Goal: Find specific page/section: Find specific page/section

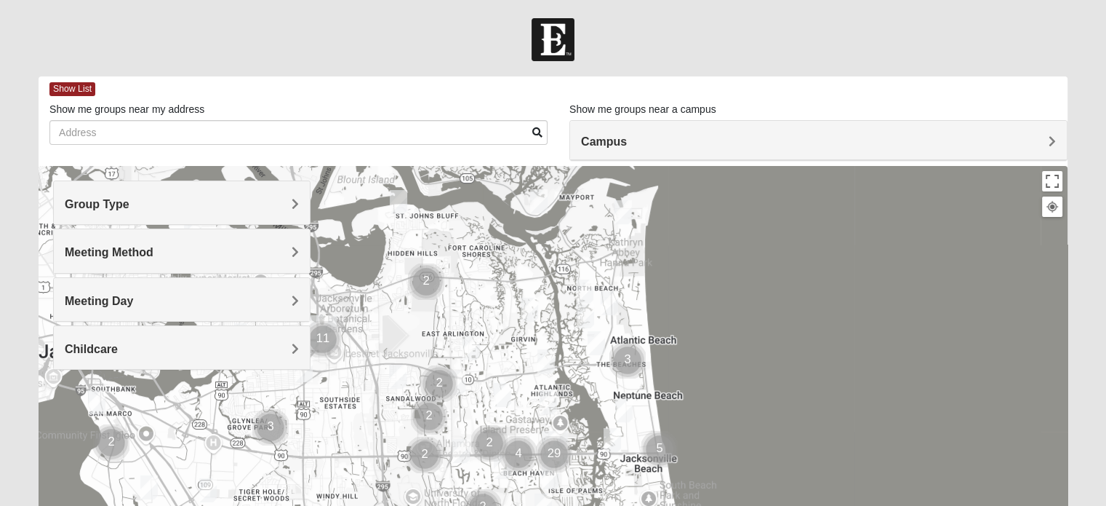
click at [133, 300] on span "Meeting Day" at bounding box center [99, 301] width 68 height 12
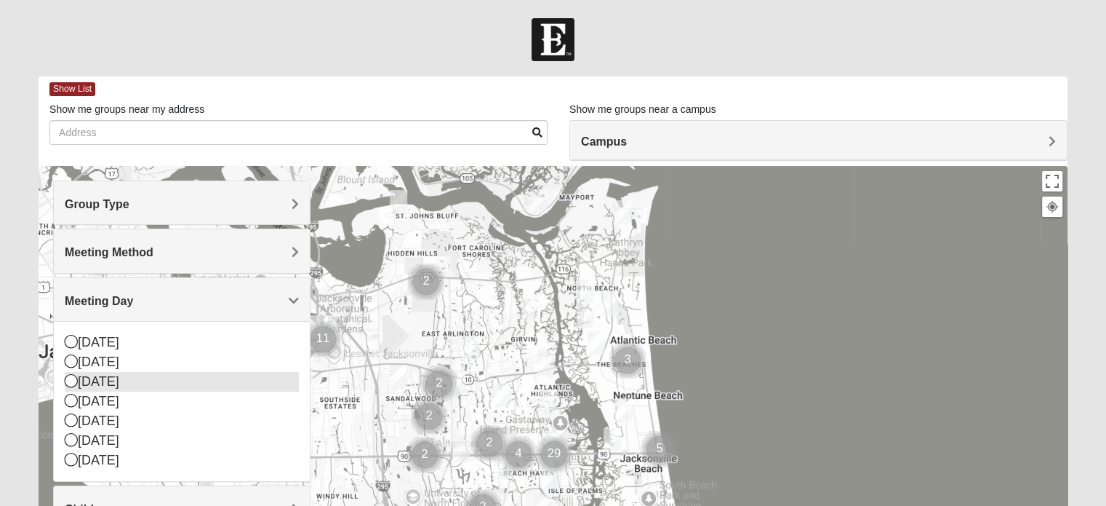
click at [66, 383] on icon at bounding box center [71, 380] width 13 height 13
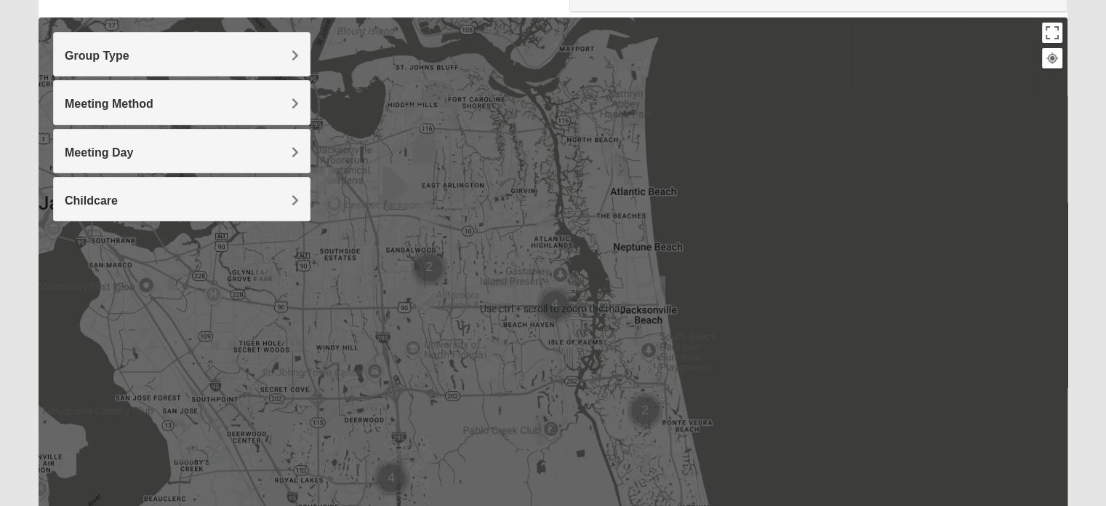
scroll to position [4, 0]
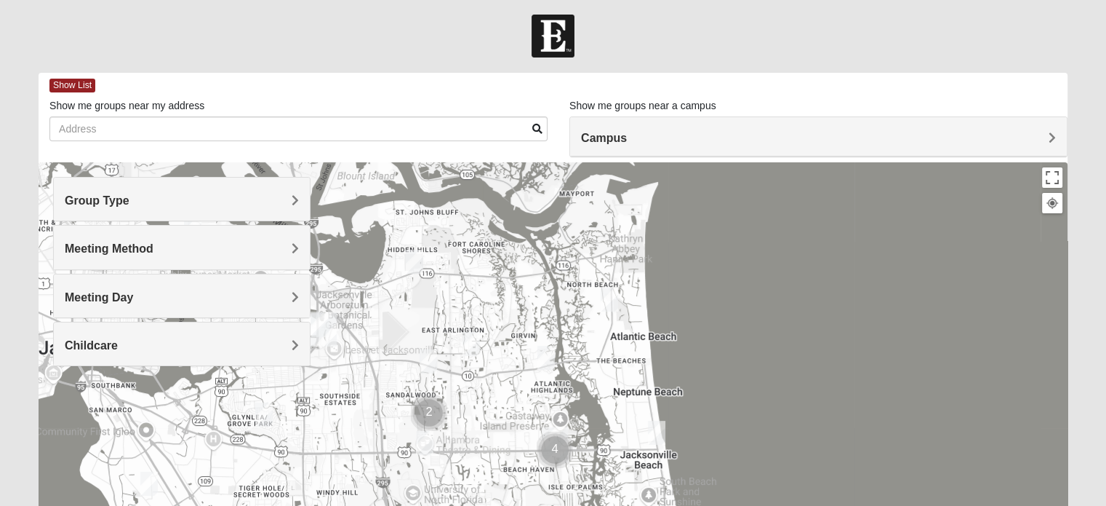
click at [322, 332] on img "Arlington" at bounding box center [324, 329] width 38 height 47
click at [321, 282] on div "[STREET_ADDRESS][PERSON_NAME]" at bounding box center [328, 293] width 162 height 22
click at [314, 259] on span "[GEOGRAPHIC_DATA]" at bounding box center [310, 266] width 127 height 15
click at [345, 201] on div "Arlington [STREET_ADDRESS]" at bounding box center [553, 453] width 1029 height 582
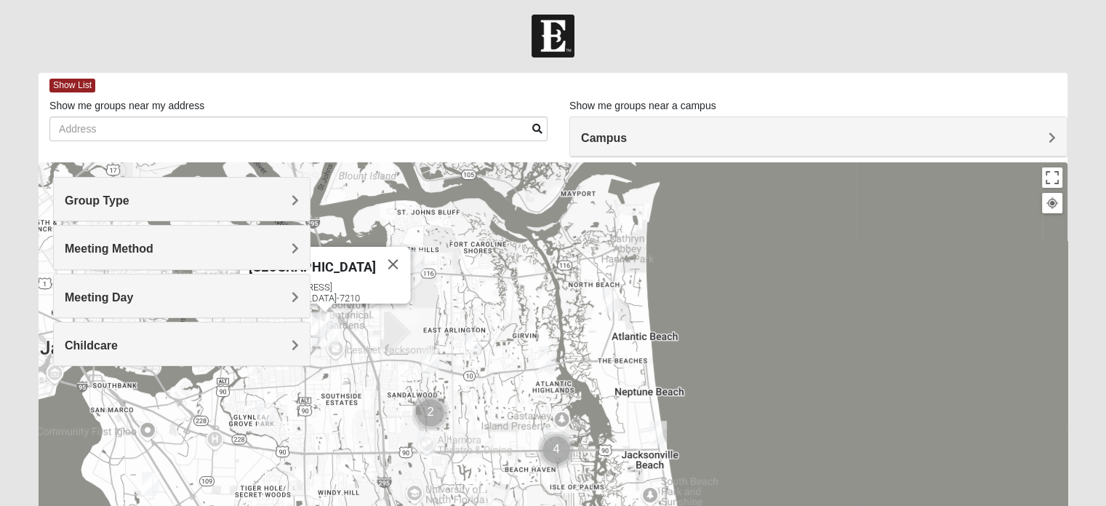
click at [693, 252] on div "Arlington [STREET_ADDRESS]" at bounding box center [553, 453] width 1029 height 582
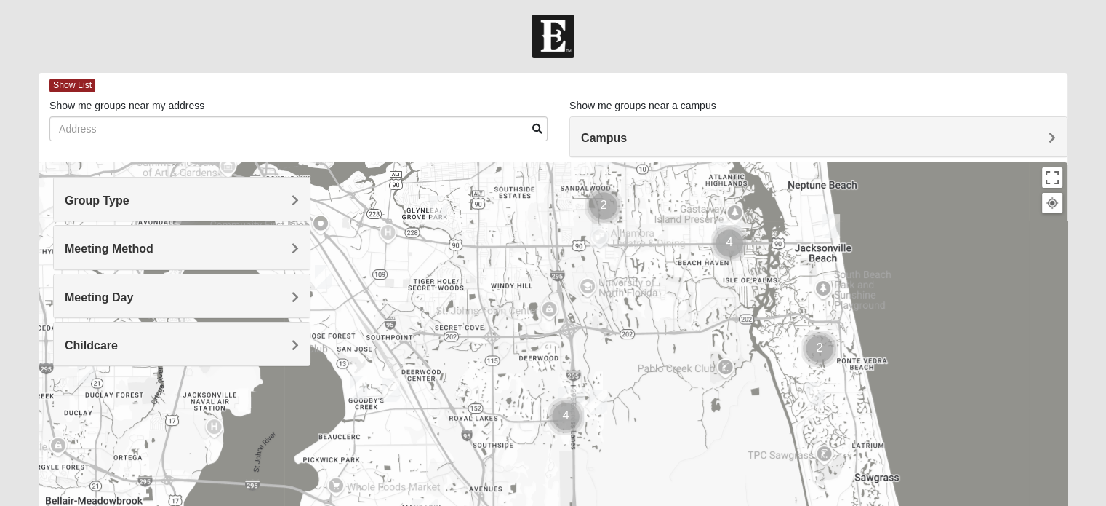
drag, startPoint x: 770, startPoint y: 292, endPoint x: 942, endPoint y: 89, distance: 266.3
click at [942, 89] on div "Show List Loading Groups Keywords Filter Additional Filters Campus [GEOGRAPHIC_…" at bounding box center [553, 408] width 1029 height 671
click at [573, 398] on img "Cluster of 4 groups" at bounding box center [566, 416] width 48 height 48
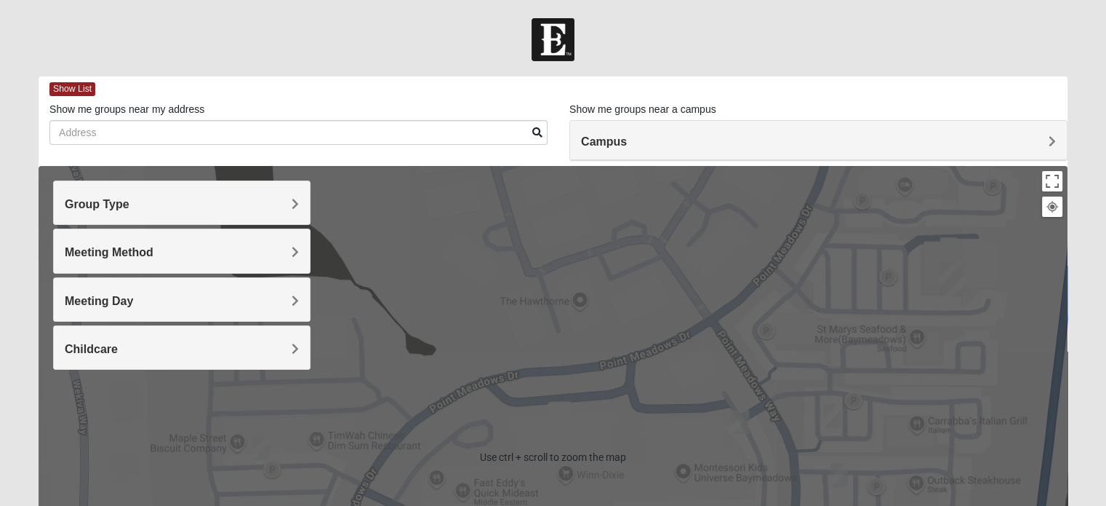
scroll to position [0, 0]
click at [751, 138] on h4 "Campus" at bounding box center [818, 142] width 475 height 14
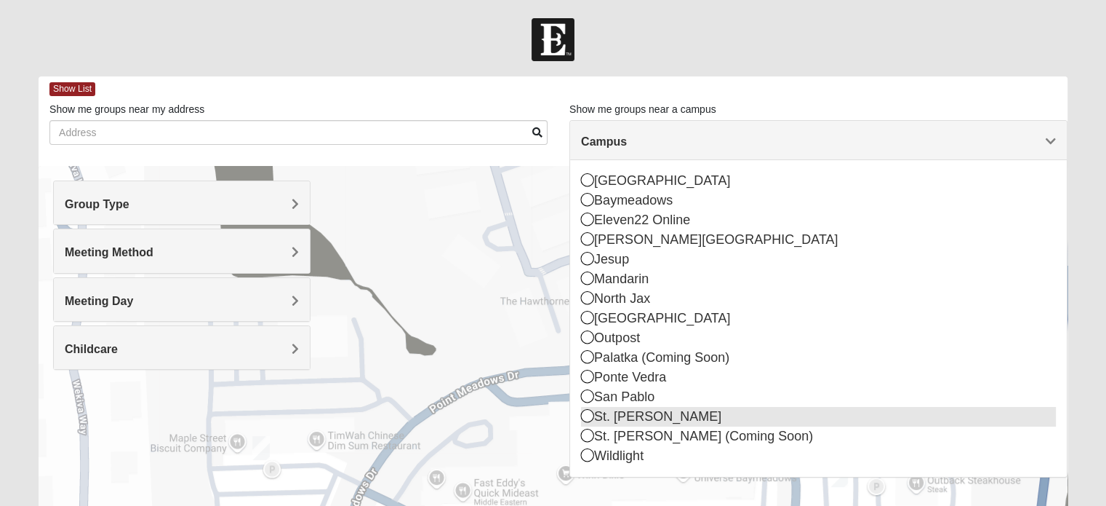
click at [586, 412] on icon at bounding box center [587, 415] width 13 height 13
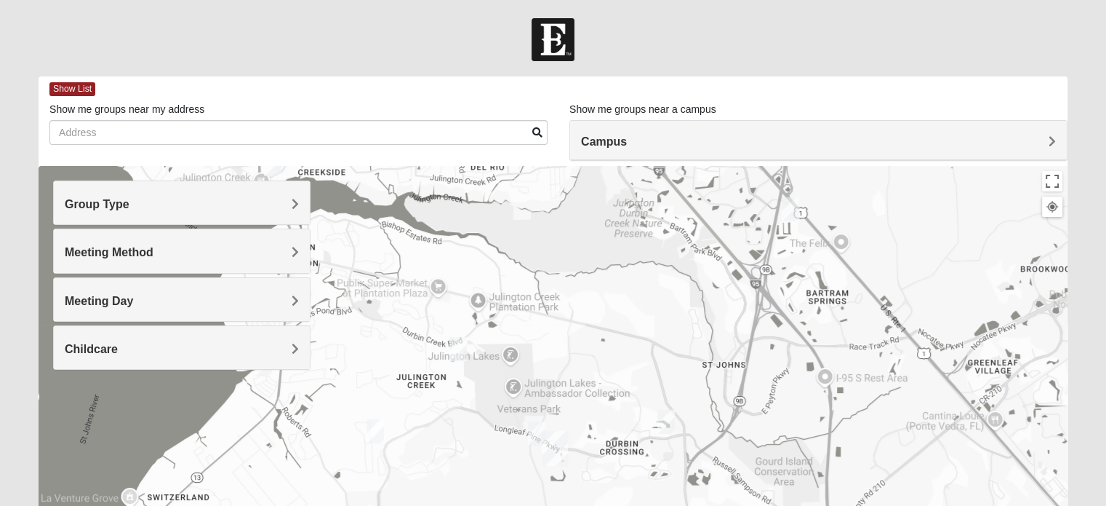
click at [462, 346] on img "Womens Iliff 32259" at bounding box center [458, 349] width 29 height 36
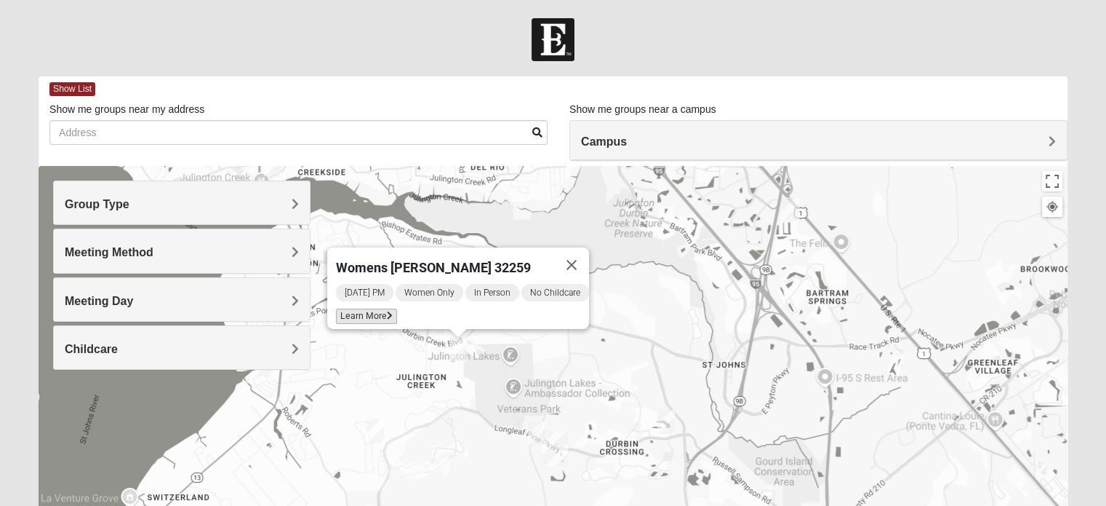
click at [370, 308] on span "Learn More" at bounding box center [366, 315] width 61 height 15
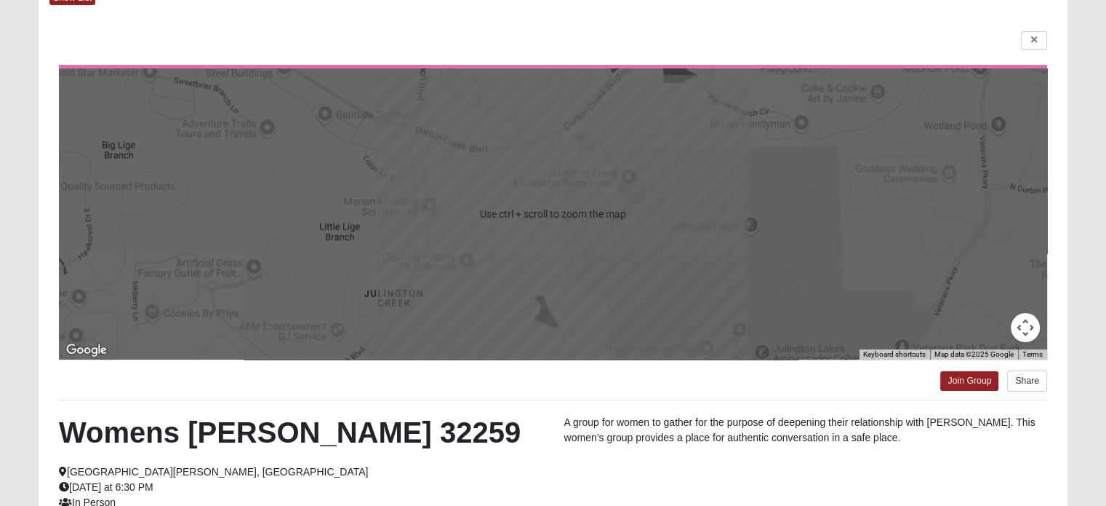
scroll to position [218, 0]
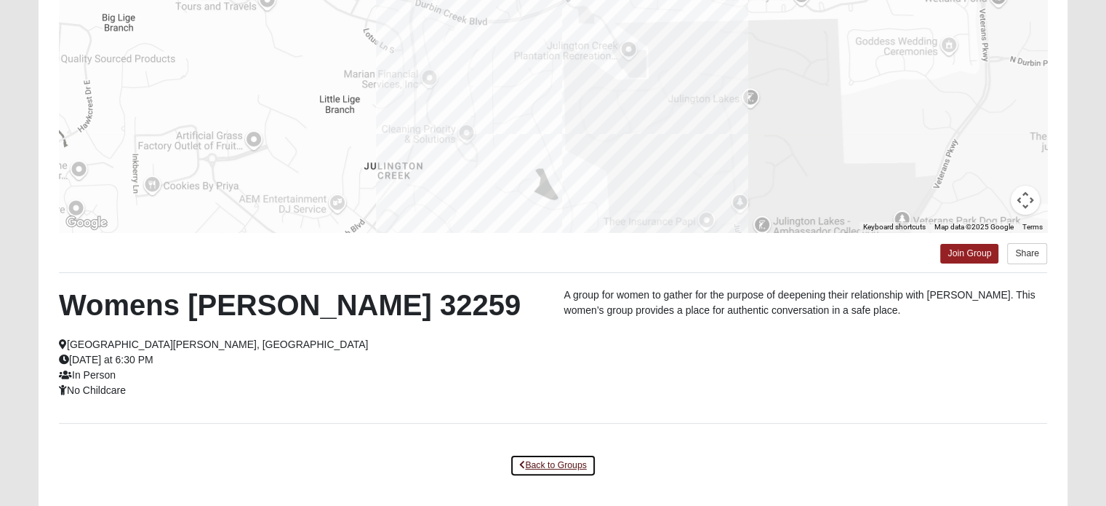
click at [535, 464] on link "Back to Groups" at bounding box center [553, 465] width 86 height 23
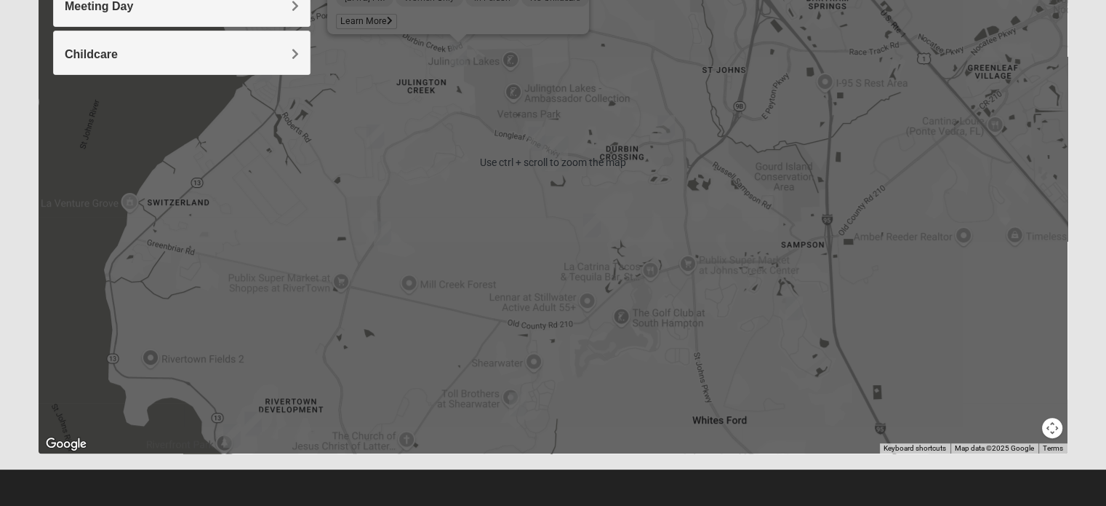
scroll to position [4, 0]
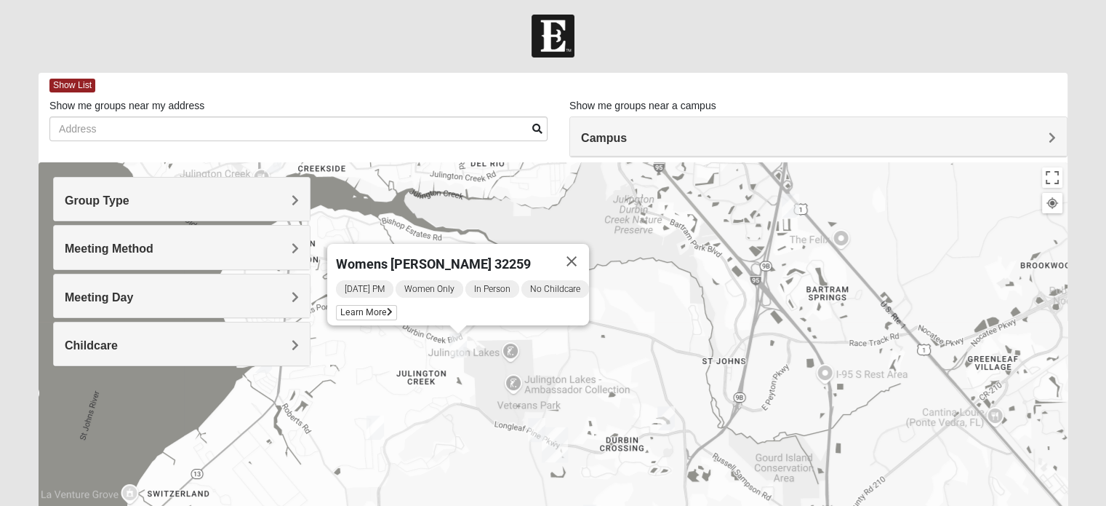
click at [458, 346] on img "Womens Iliff 32259" at bounding box center [458, 345] width 29 height 36
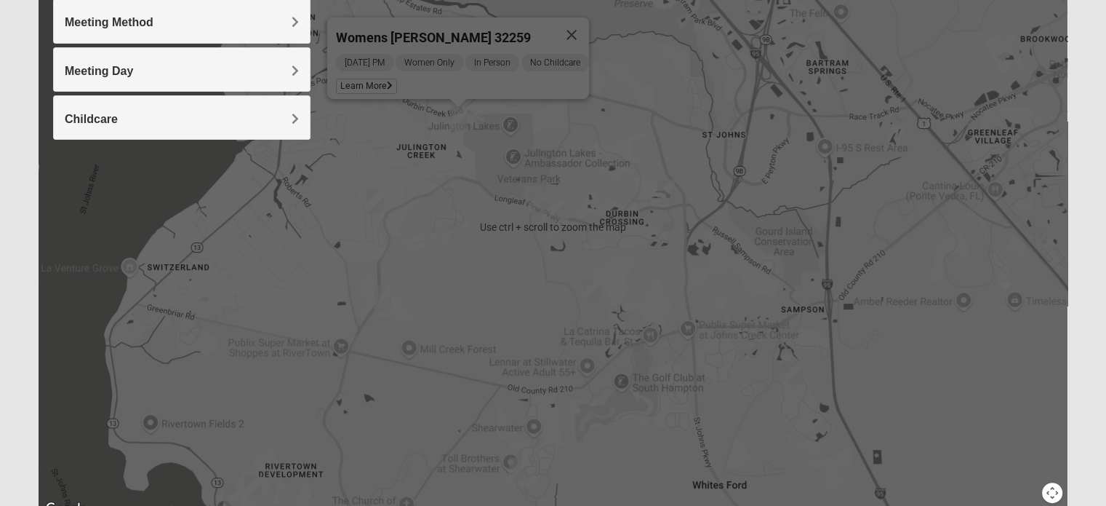
scroll to position [0, 0]
